Goal: Transaction & Acquisition: Download file/media

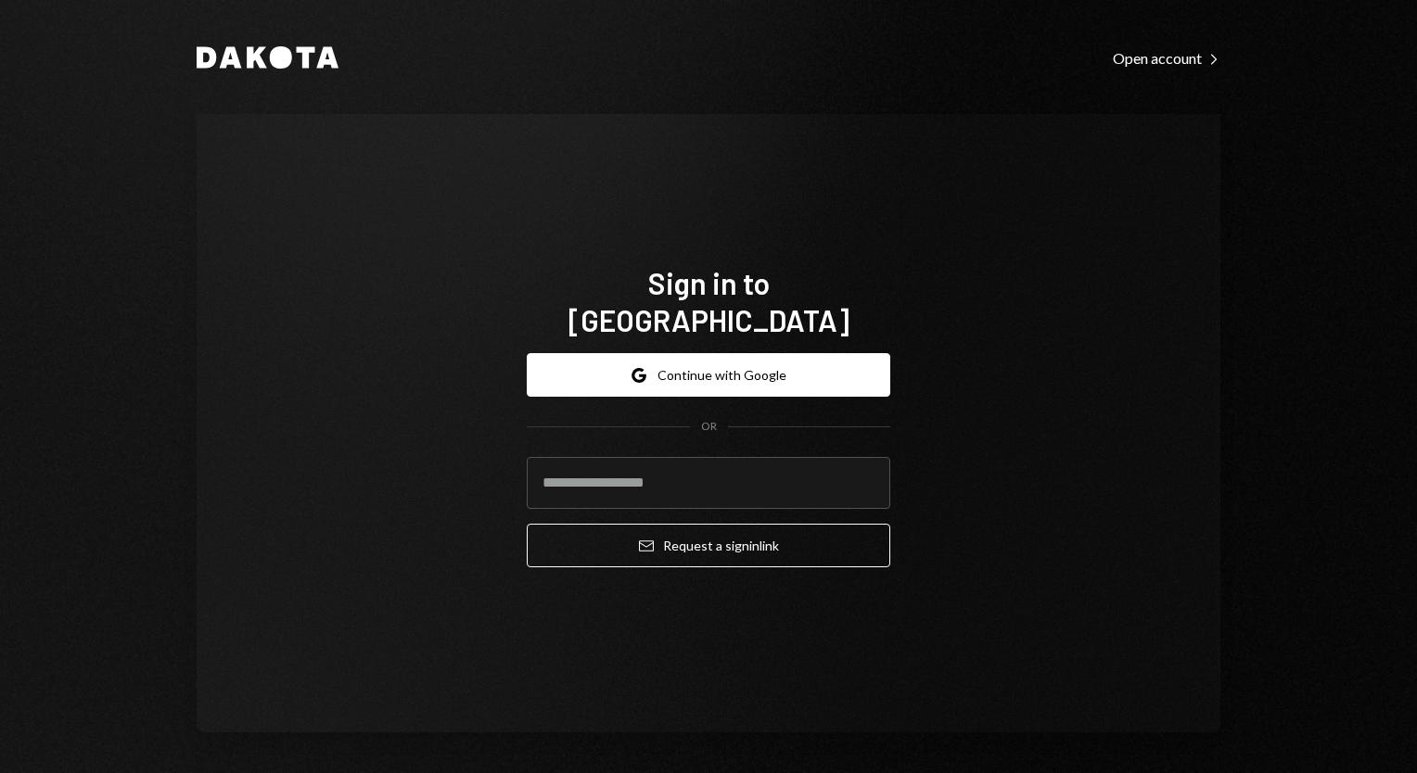
click at [685, 458] on input "email" at bounding box center [709, 483] width 364 height 52
type input "**********"
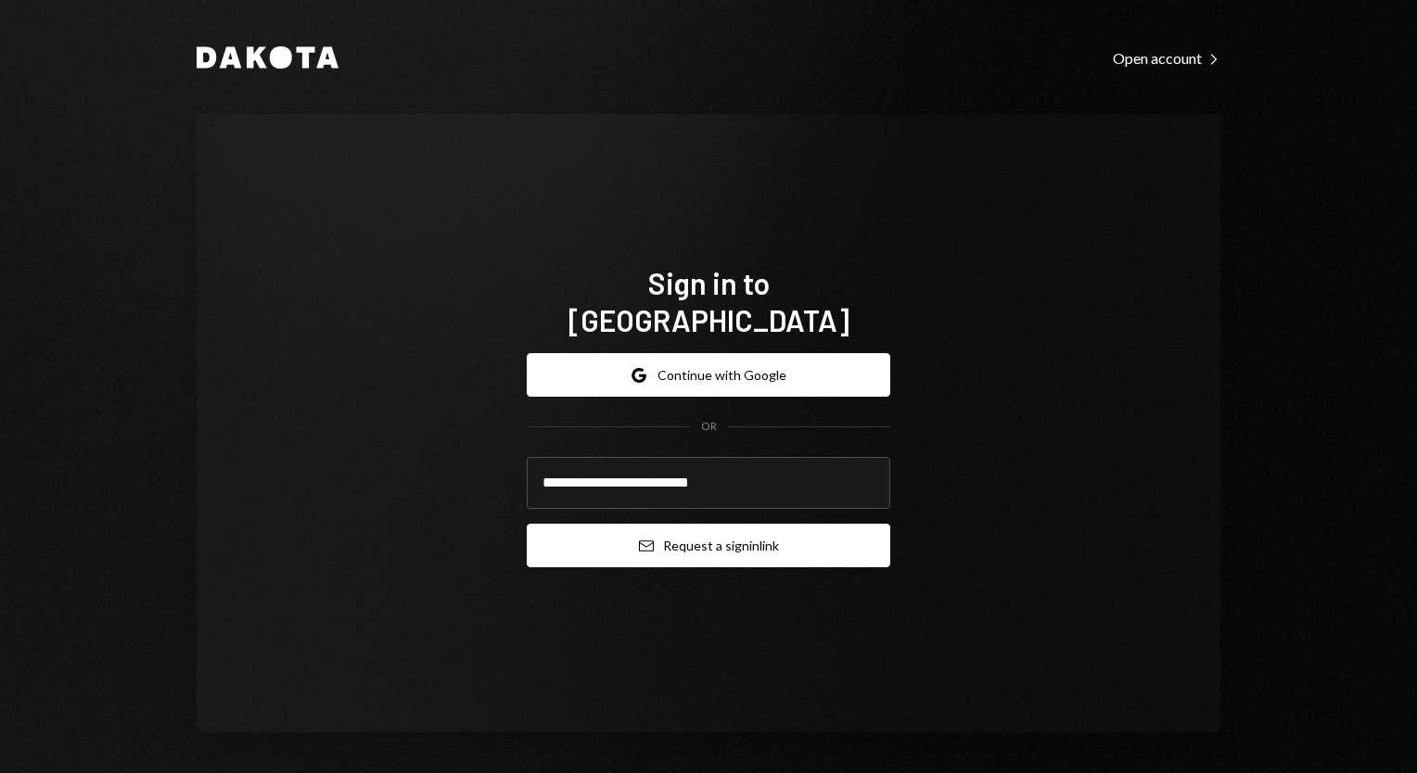
click at [657, 532] on button "Email Request a sign in link" at bounding box center [709, 546] width 364 height 44
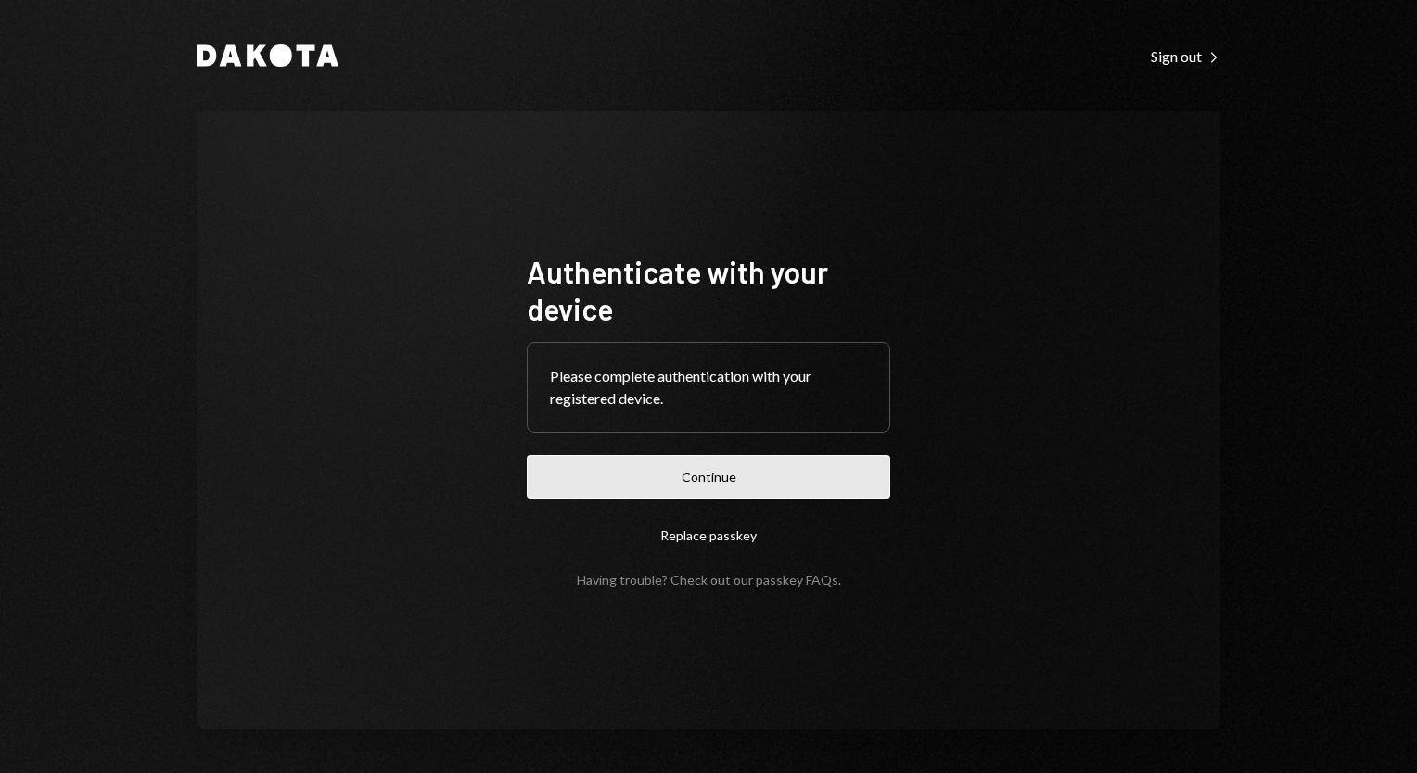
click at [718, 475] on button "Continue" at bounding box center [709, 477] width 364 height 44
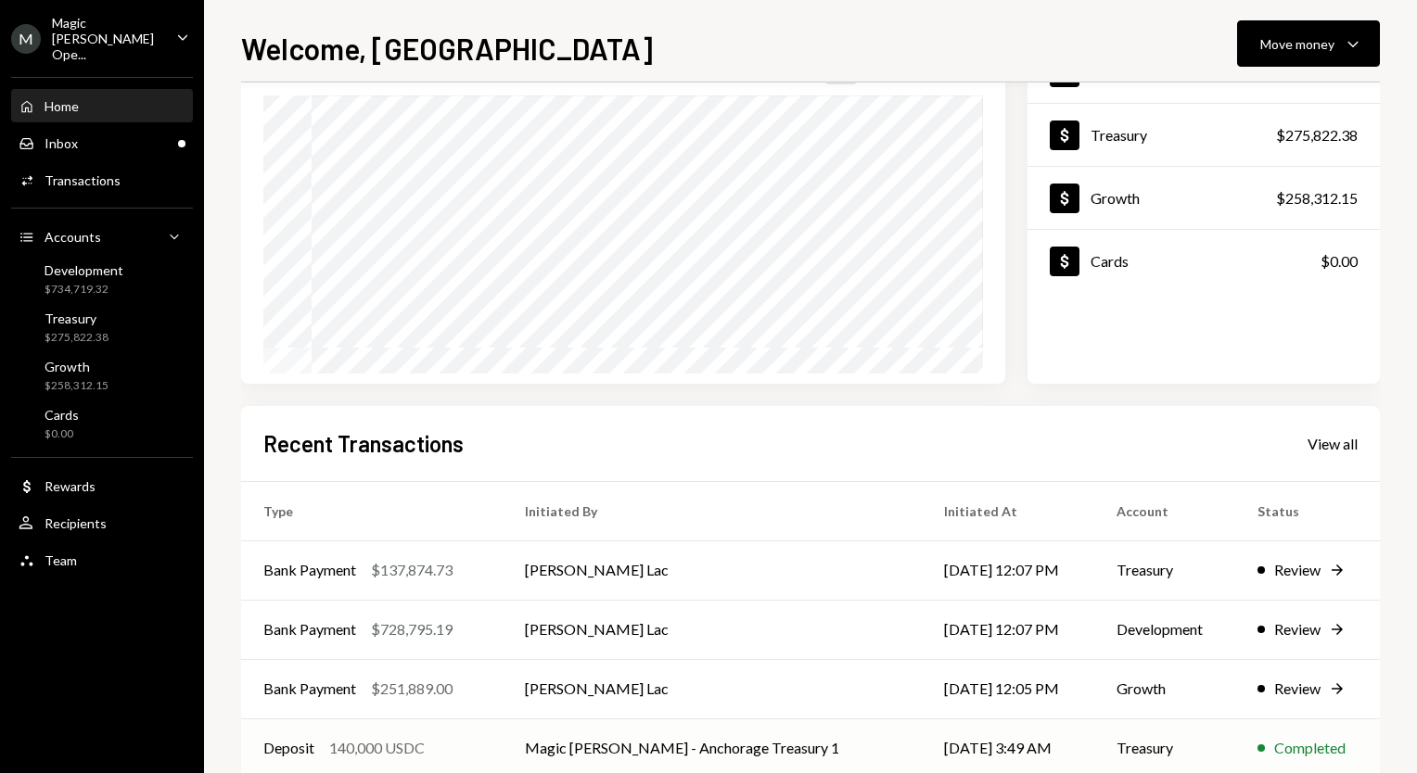
scroll to position [256, 0]
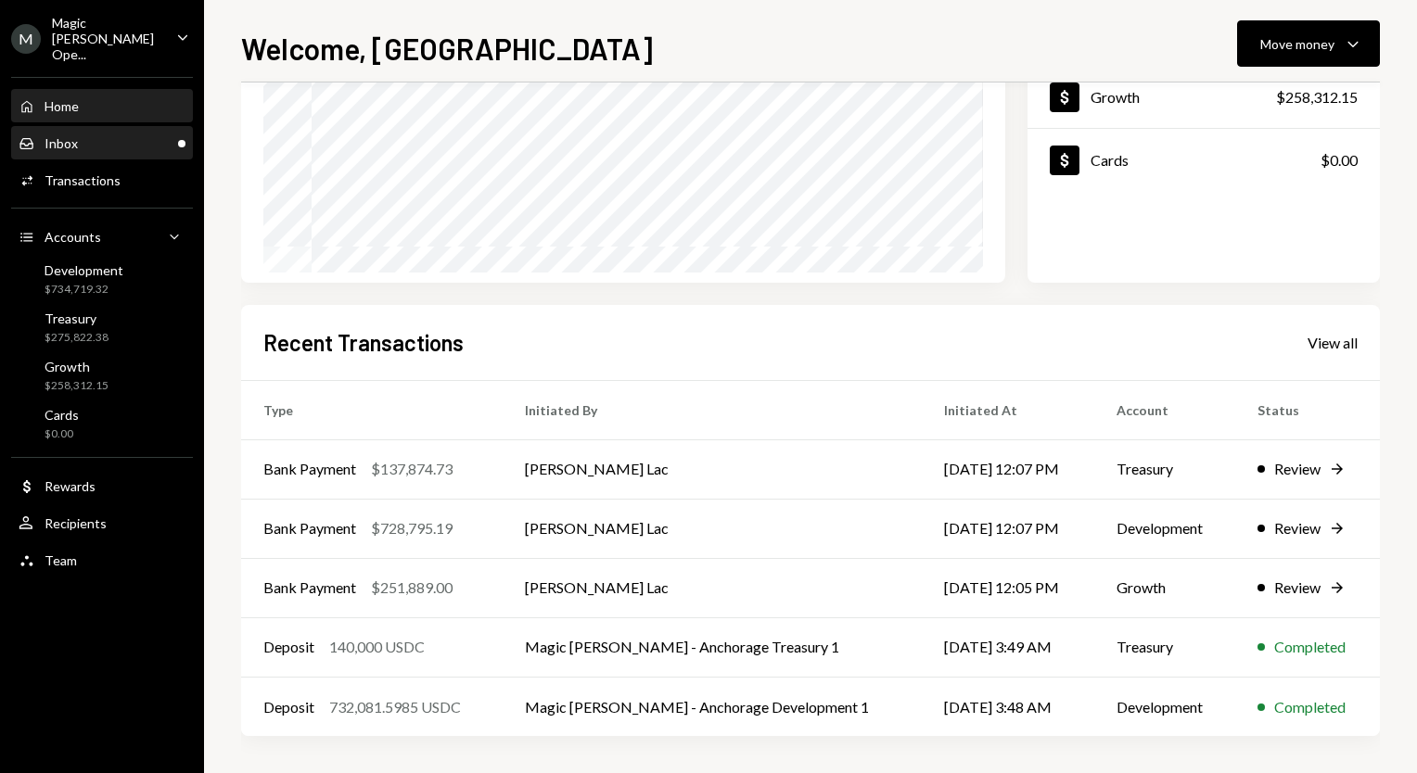
click at [76, 135] on div "Inbox Inbox" at bounding box center [102, 143] width 167 height 17
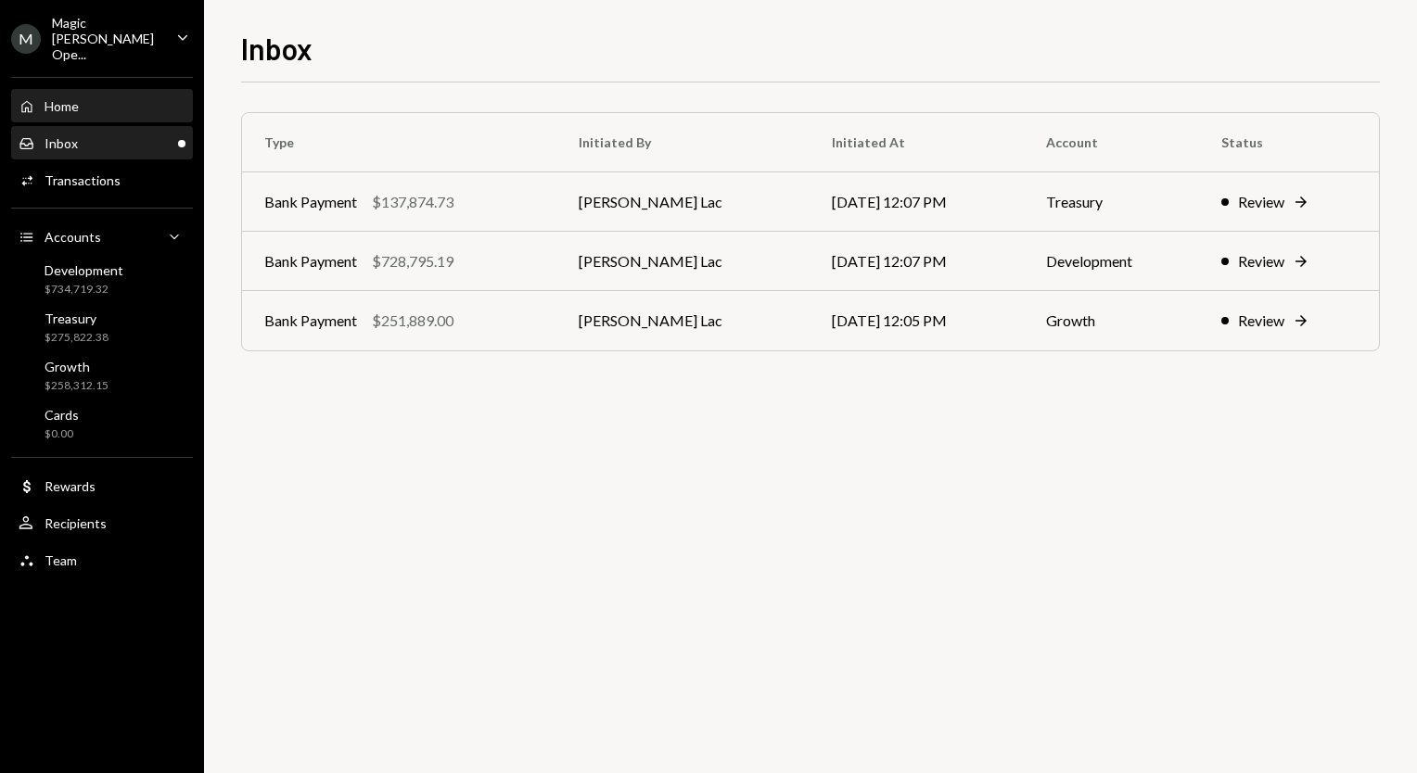
click at [84, 98] on div "Home Home" at bounding box center [102, 106] width 167 height 17
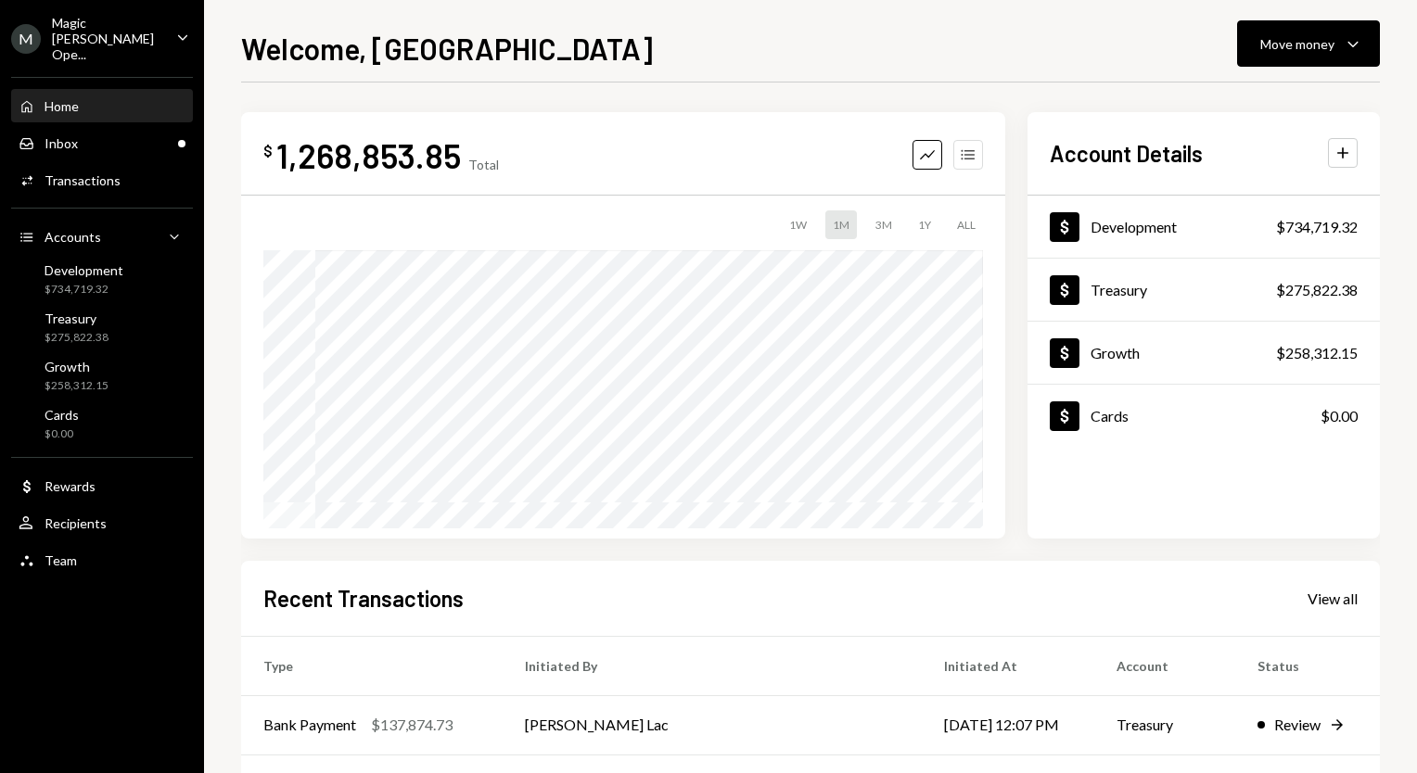
click at [967, 159] on icon "button" at bounding box center [967, 155] width 13 height 10
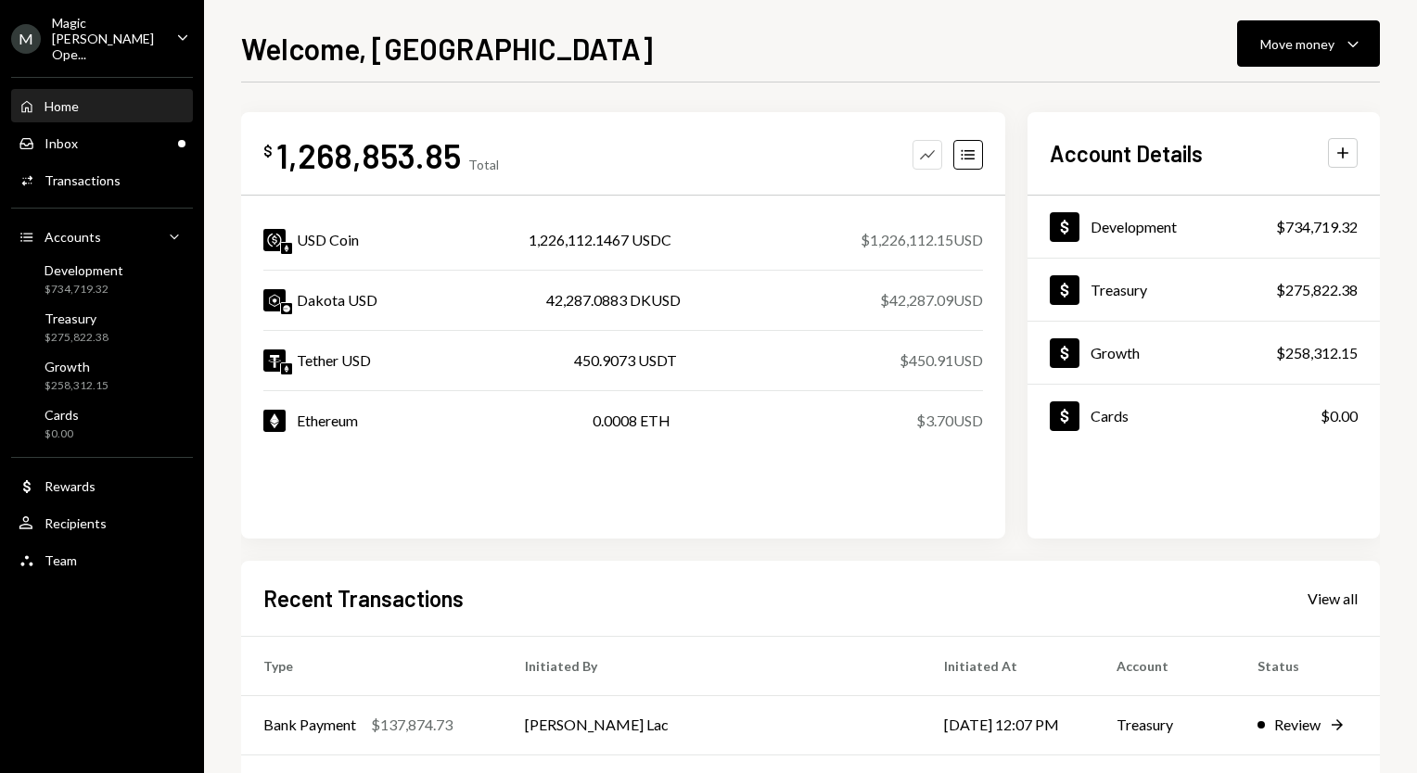
click at [927, 169] on button "Graph" at bounding box center [928, 155] width 30 height 30
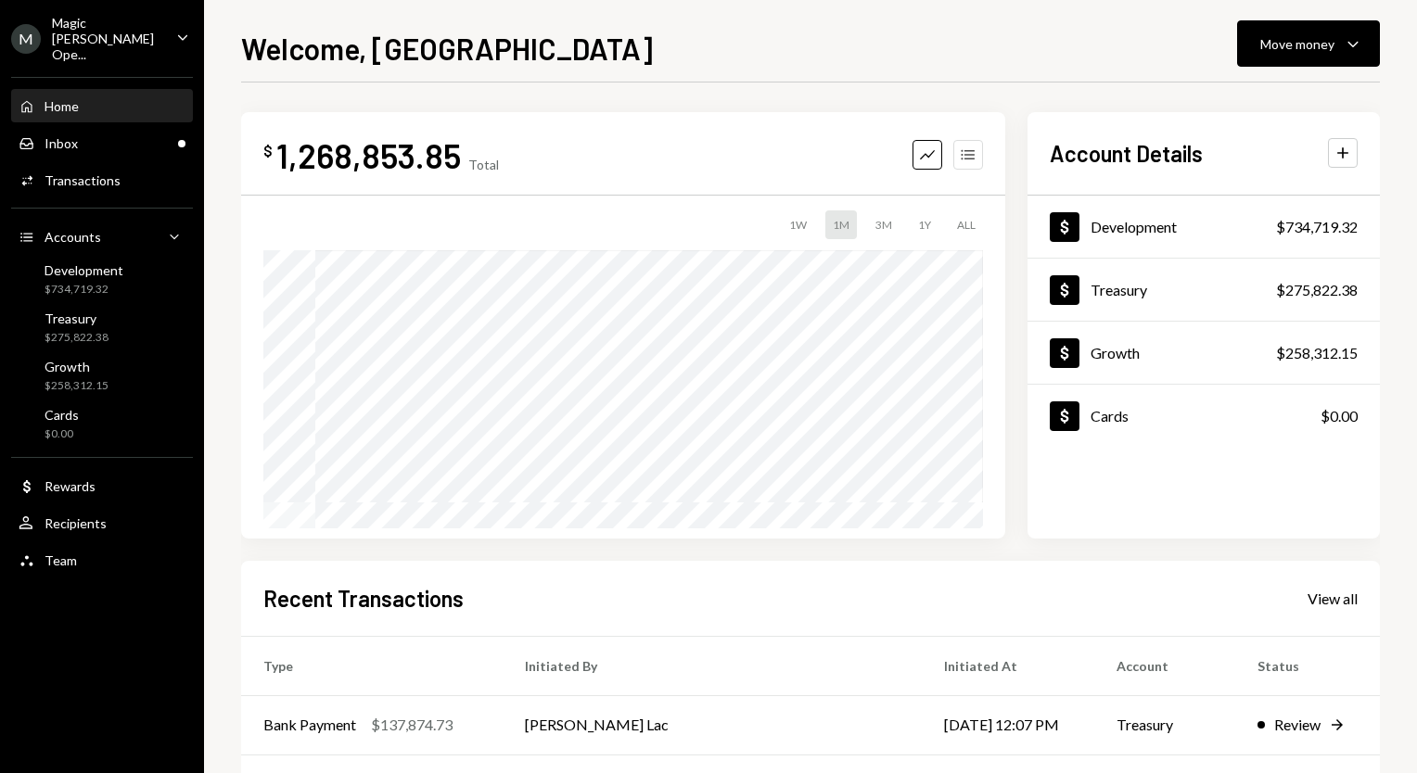
click at [972, 163] on icon "Accounts" at bounding box center [968, 155] width 19 height 19
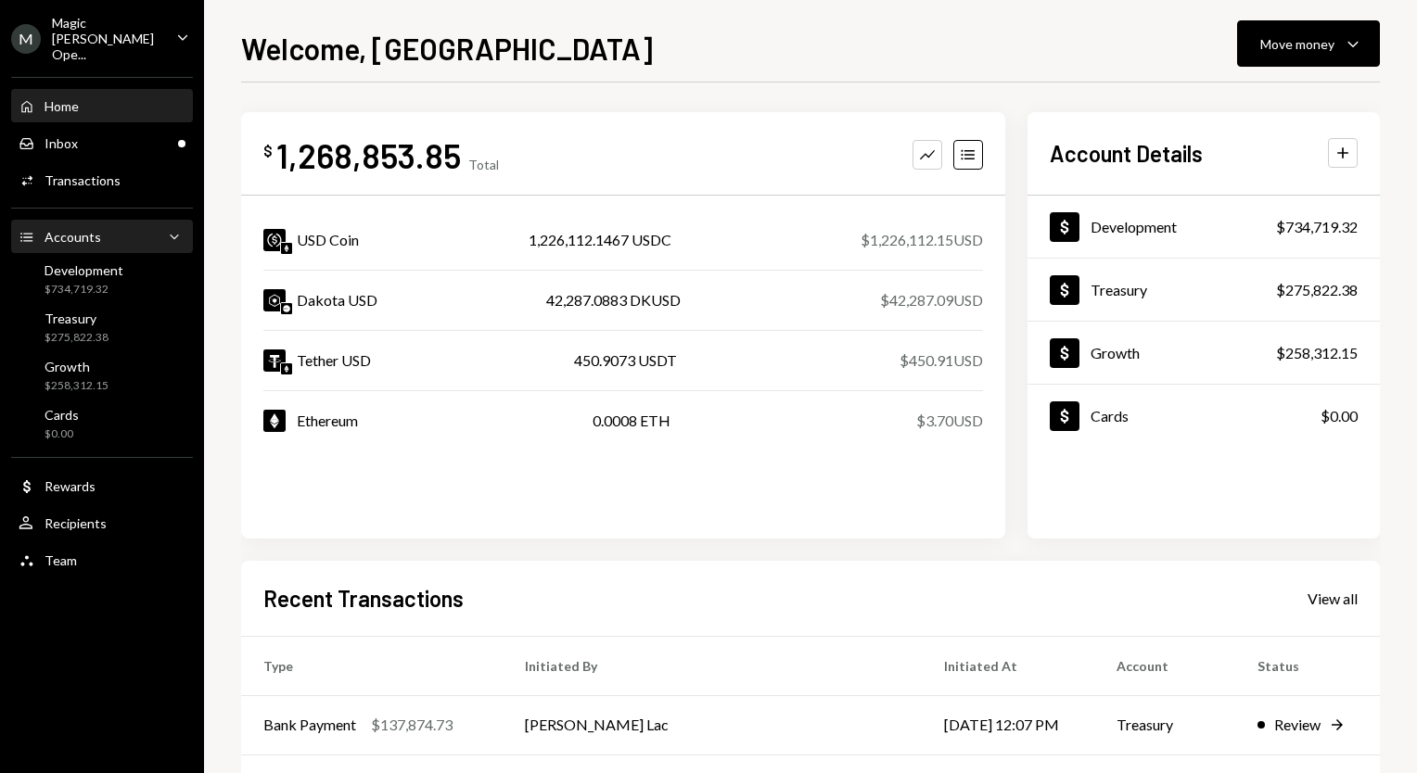
click at [113, 227] on div "Accounts Accounts Caret Down" at bounding box center [102, 237] width 167 height 20
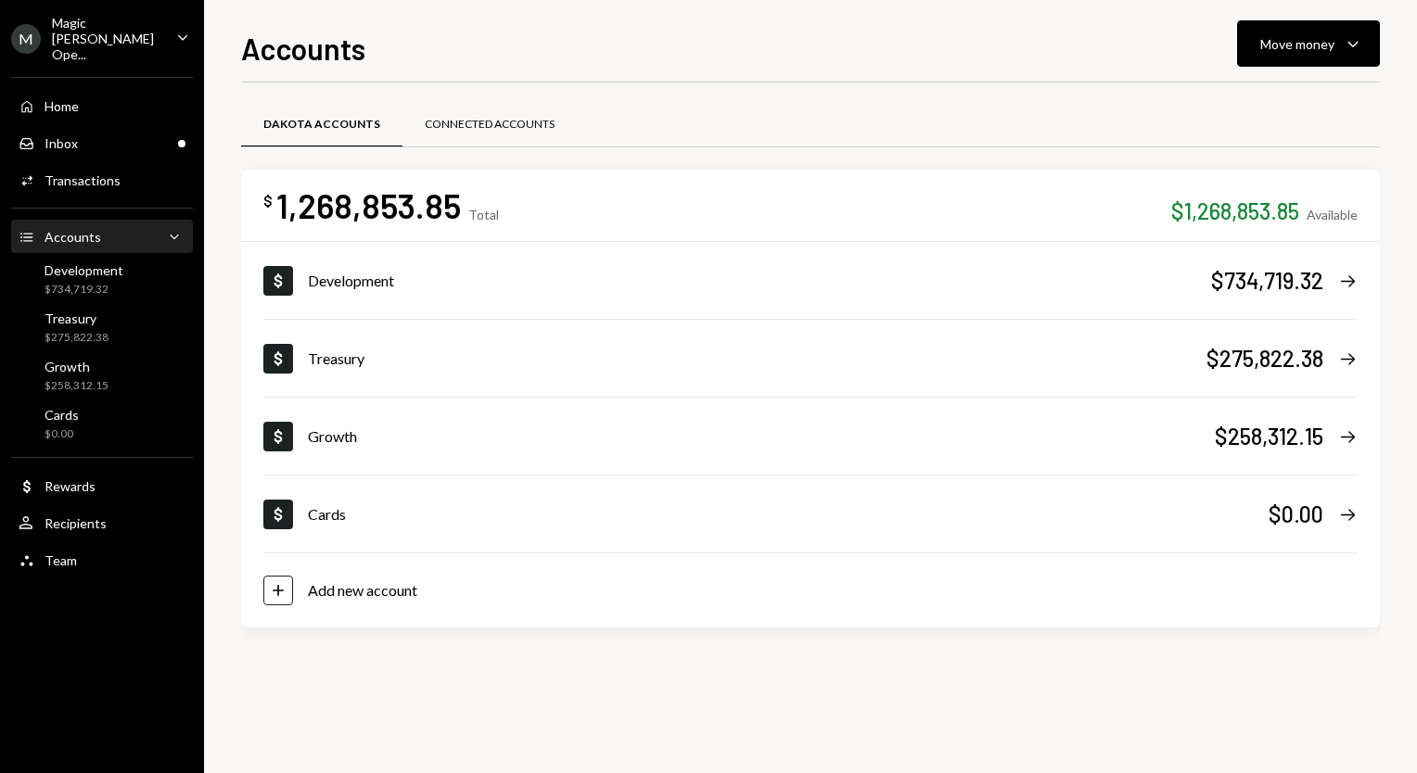
click at [497, 128] on div "Connected Accounts" at bounding box center [490, 125] width 130 height 16
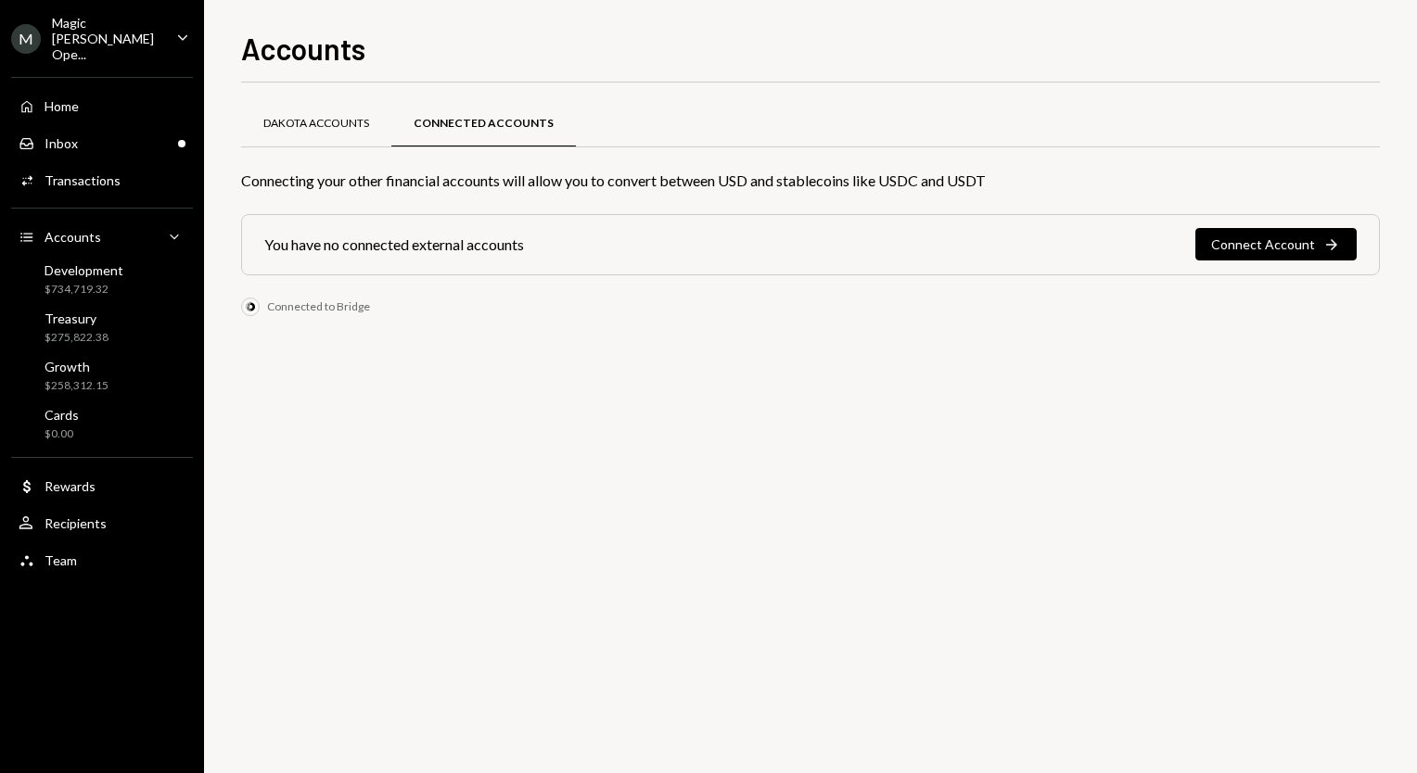
click at [341, 134] on div "Dakota Accounts" at bounding box center [316, 125] width 150 height 45
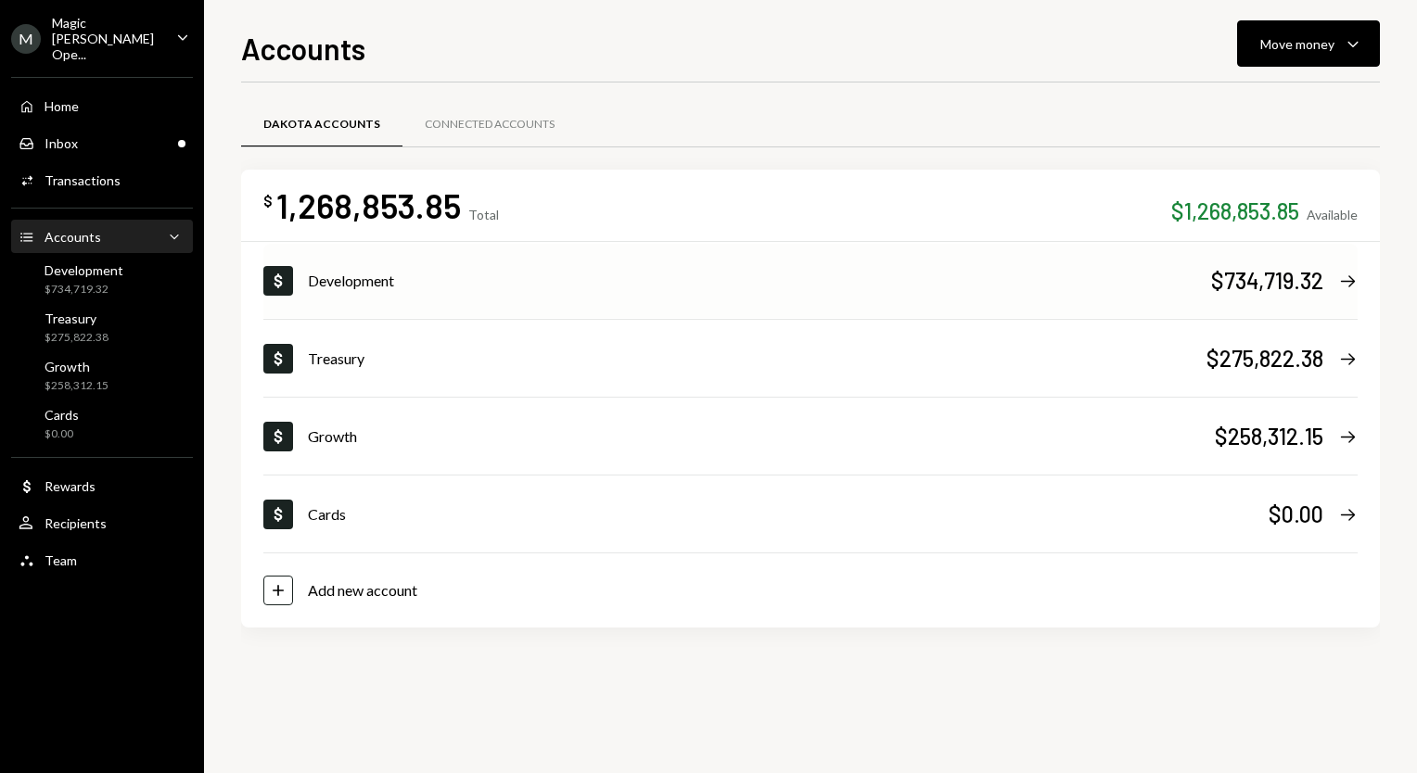
click at [1321, 284] on div "$734,719.32" at bounding box center [1267, 280] width 112 height 31
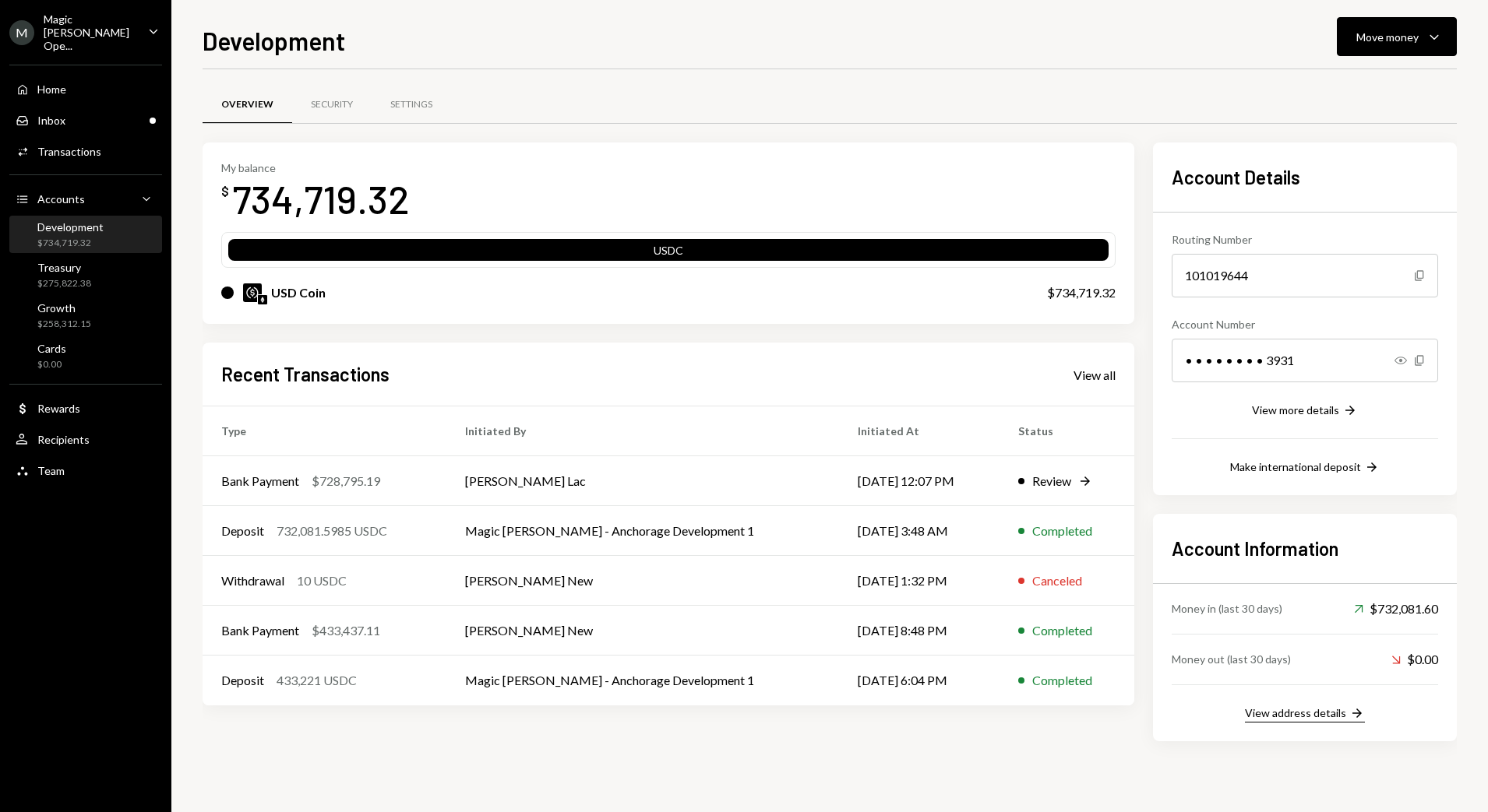
click at [1190, 648] on div "View address details" at bounding box center [1296, 713] width 102 height 13
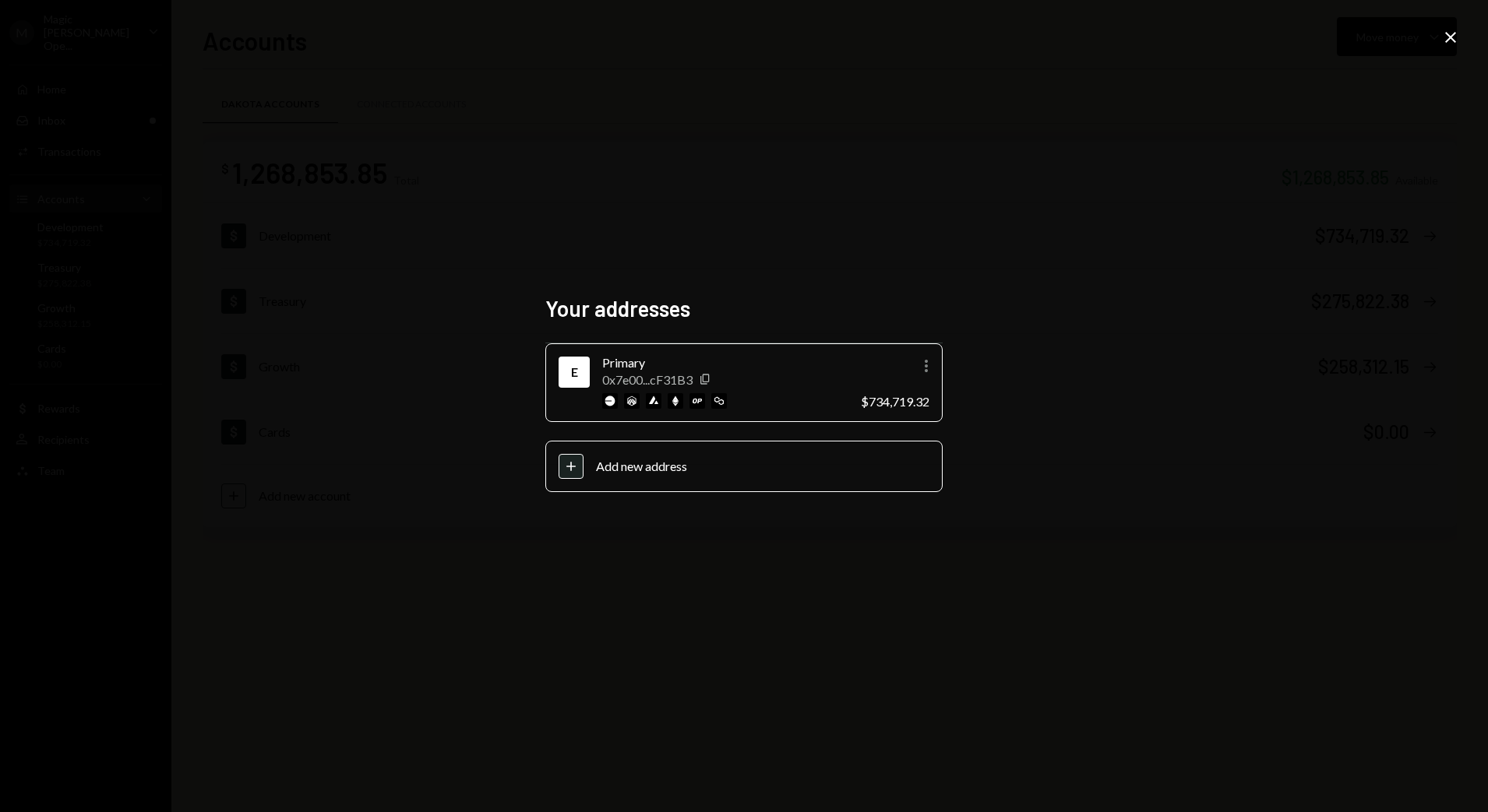
click at [1190, 29] on icon "Close" at bounding box center [1451, 37] width 18 height 18
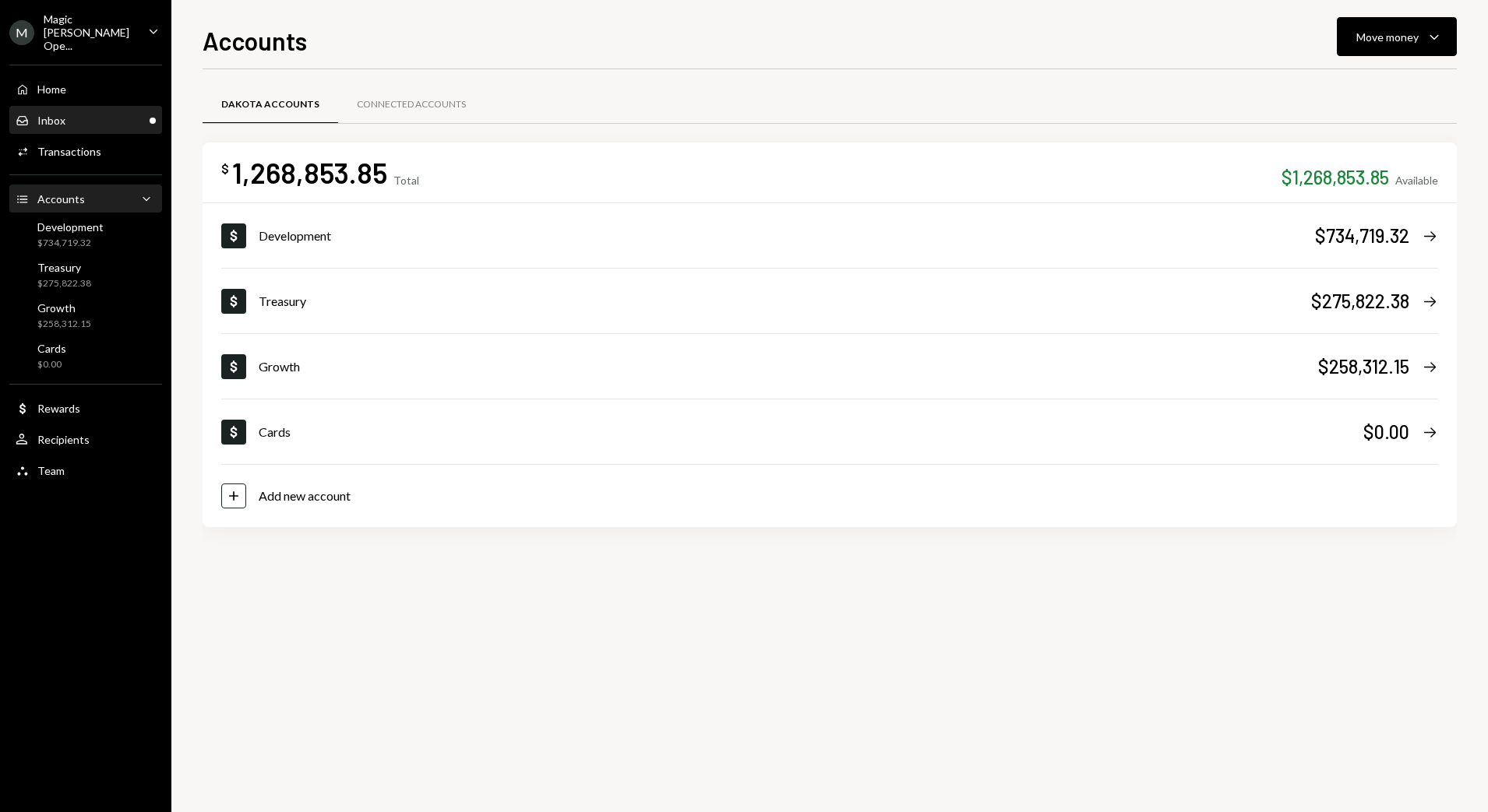
click at [71, 113] on div "Inbox Inbox" at bounding box center [86, 120] width 140 height 14
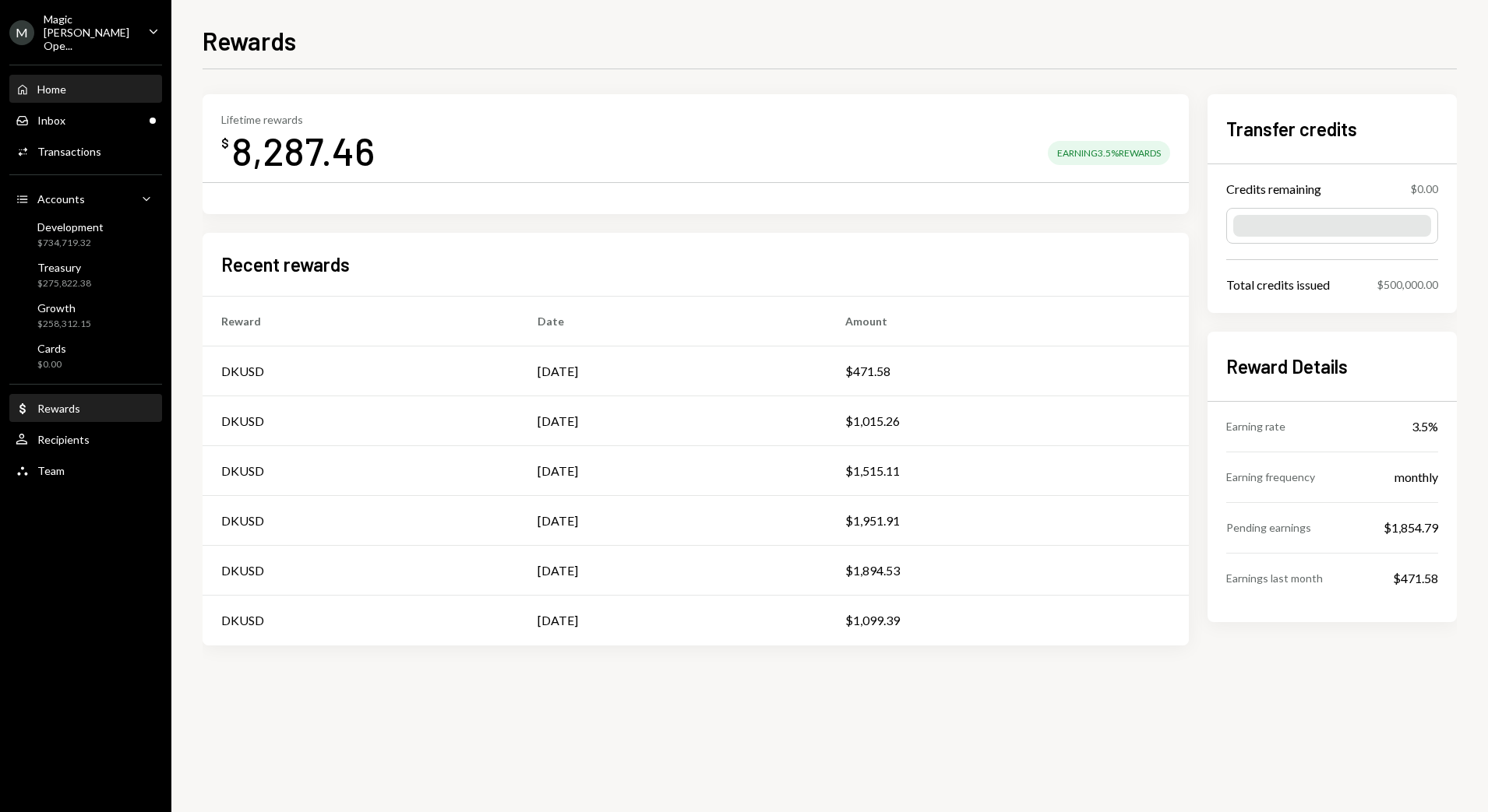
click at [64, 82] on div "Home" at bounding box center [52, 89] width 29 height 13
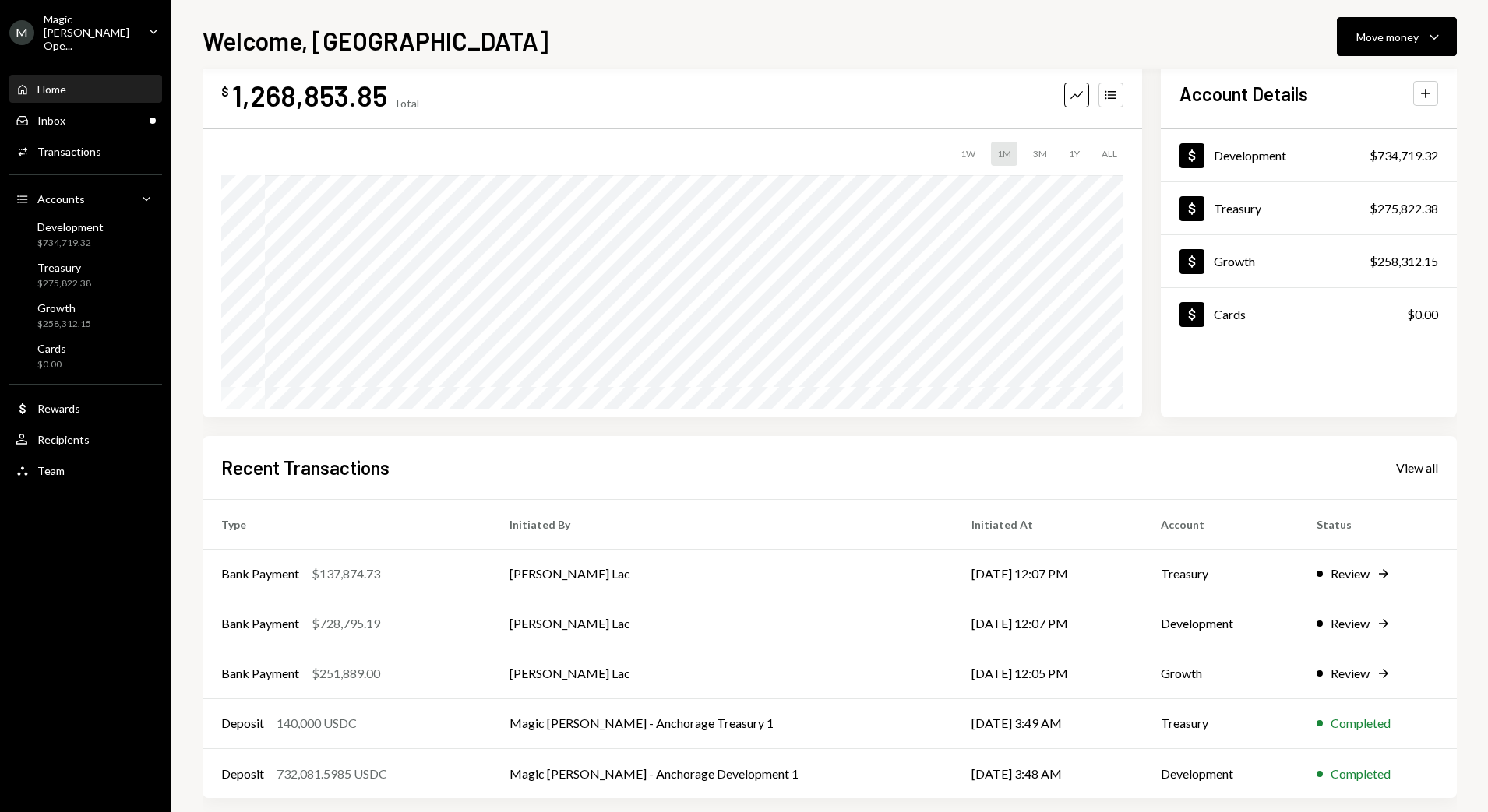
scroll to position [52, 0]
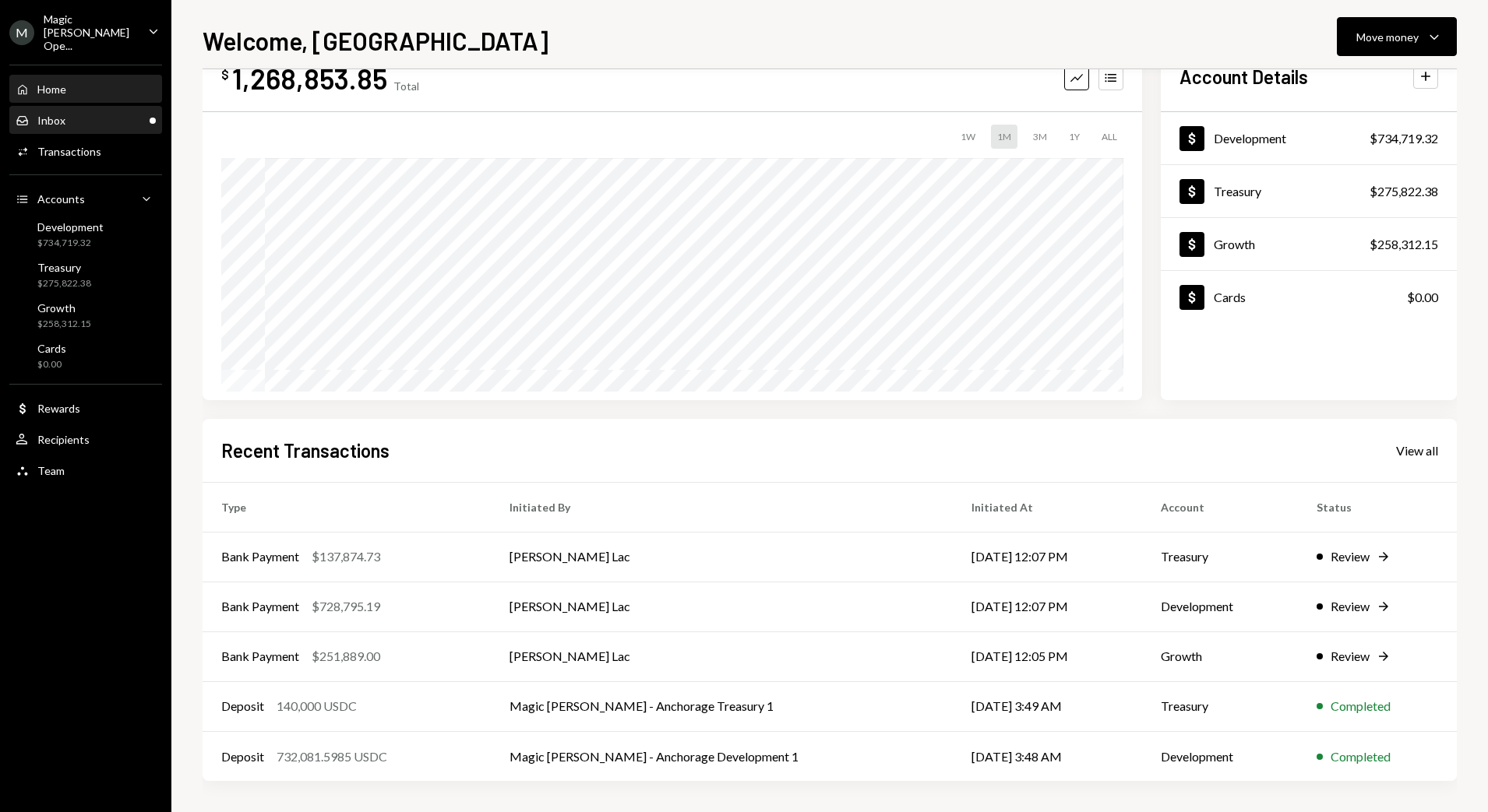
click at [72, 113] on div "Inbox Inbox" at bounding box center [86, 120] width 140 height 14
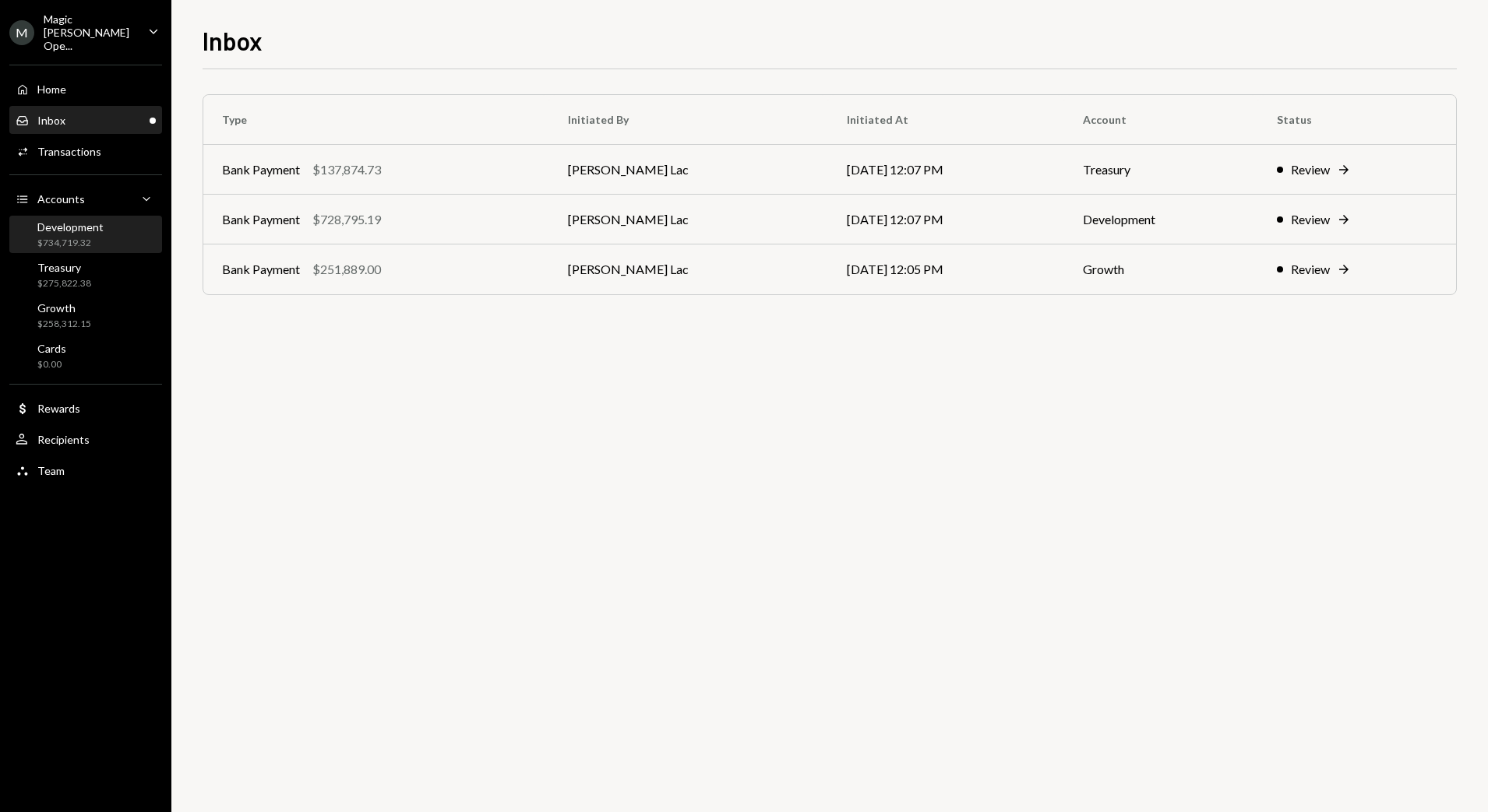
click at [68, 220] on div "Development" at bounding box center [71, 227] width 66 height 13
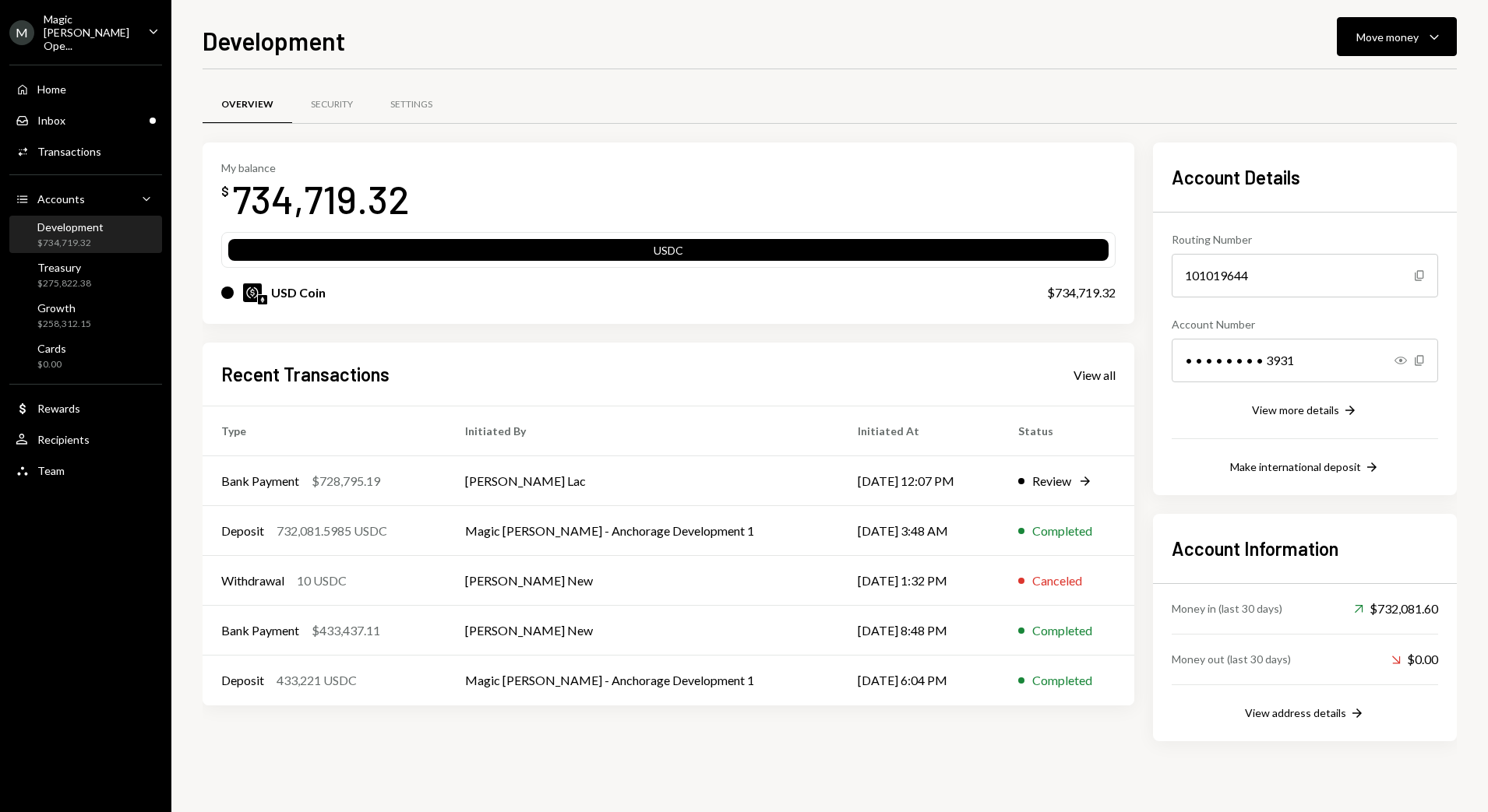
click at [119, 38] on div "Magic [PERSON_NAME] Ope..." at bounding box center [89, 32] width 92 height 39
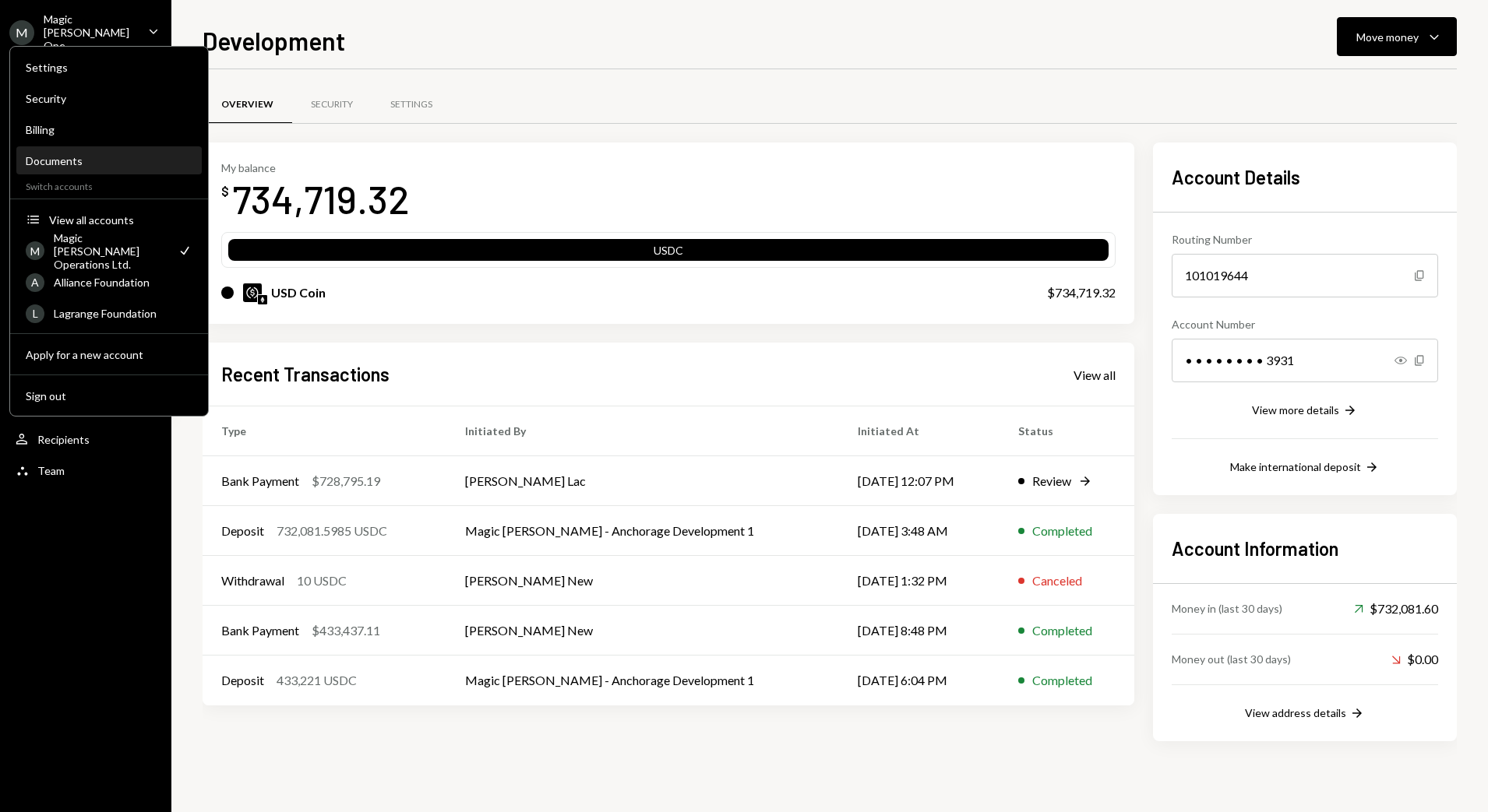
click at [84, 159] on div "Documents" at bounding box center [109, 161] width 166 height 13
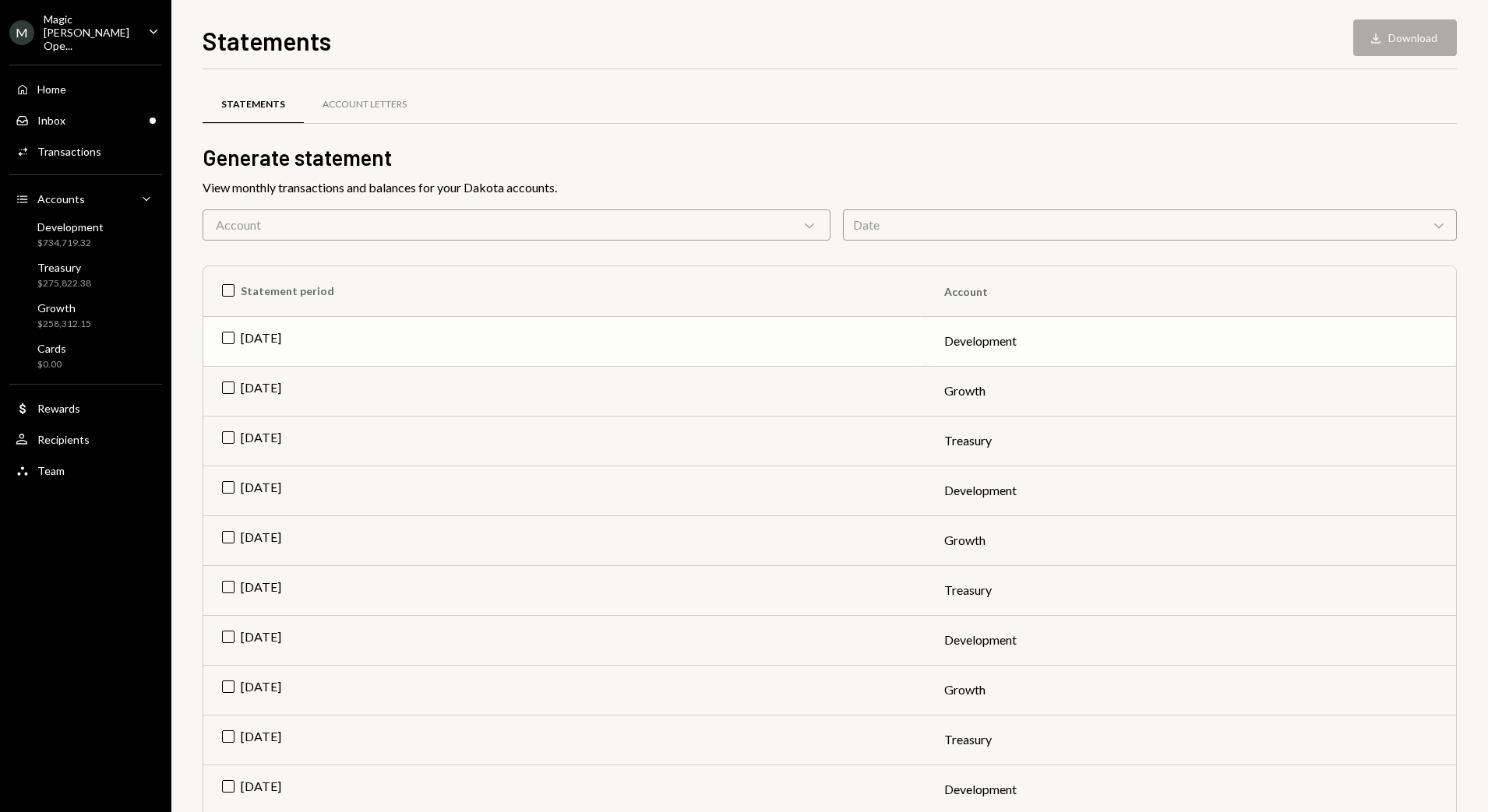
click at [232, 329] on td "Aug 2025" at bounding box center [565, 340] width 723 height 50
click at [230, 391] on td "Aug 2025" at bounding box center [565, 390] width 723 height 50
click at [230, 445] on td "Aug 2025" at bounding box center [565, 440] width 723 height 50
click at [1407, 46] on button "Download Download (3)" at bounding box center [1397, 38] width 118 height 37
drag, startPoint x: 232, startPoint y: 342, endPoint x: 218, endPoint y: 392, distance: 51.9
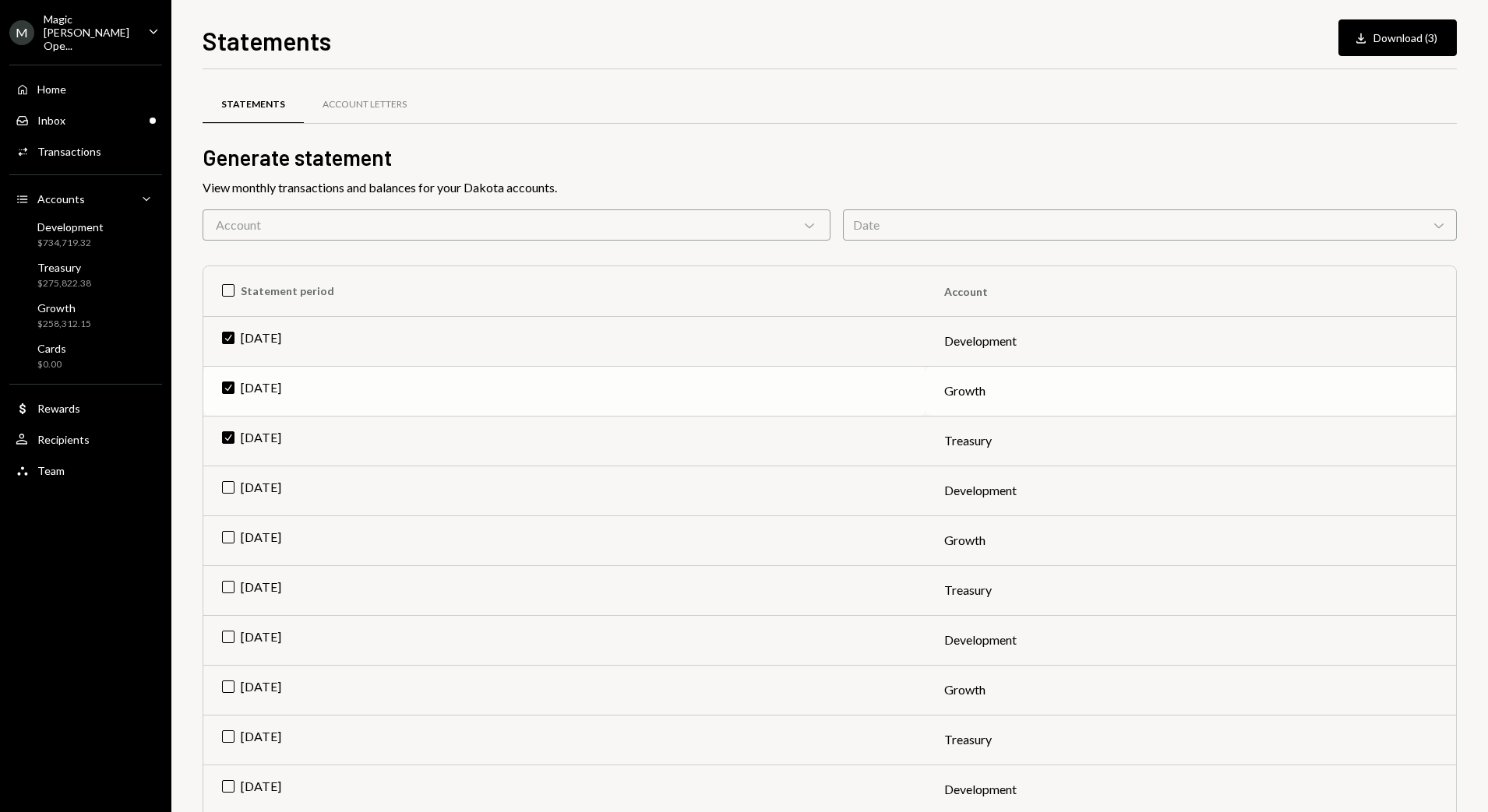
click at [232, 342] on td "Check Aug 2025" at bounding box center [565, 340] width 723 height 50
click at [225, 390] on td "Check Aug 2025" at bounding box center [565, 390] width 723 height 50
click at [227, 432] on td "Check Aug 2025" at bounding box center [565, 440] width 723 height 50
click at [224, 589] on td "Jul 2025" at bounding box center [565, 589] width 723 height 50
click at [1419, 40] on button "Download Download" at bounding box center [1405, 38] width 103 height 37
